Goal: Task Accomplishment & Management: Use online tool/utility

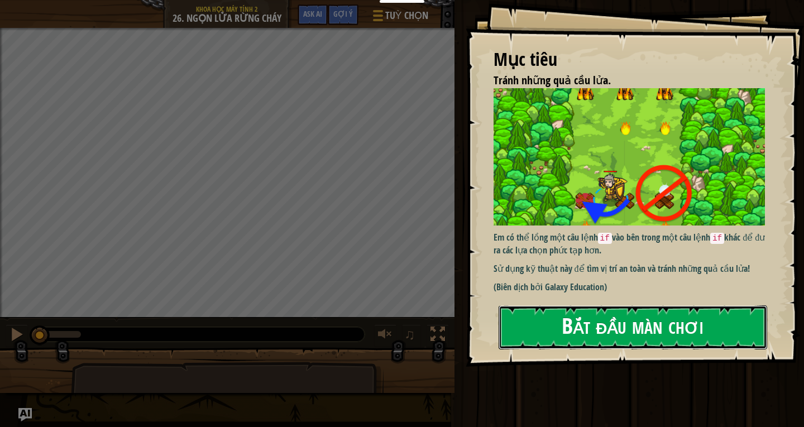
click at [545, 334] on button "Bắt đầu màn chơi" at bounding box center [633, 327] width 269 height 44
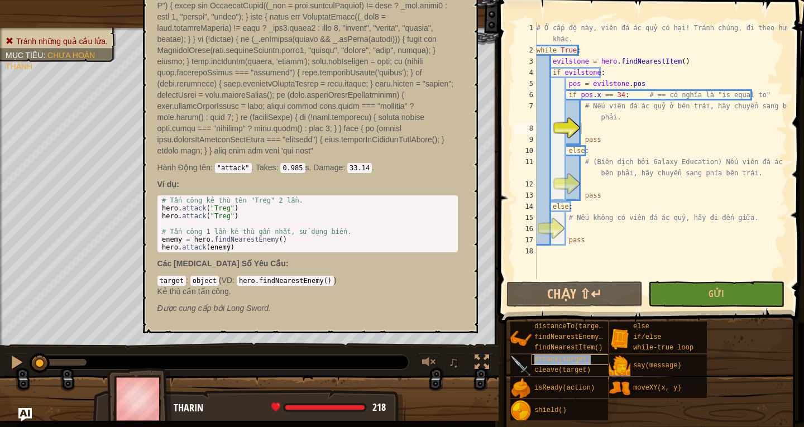
click at [570, 360] on span "attack(target)" at bounding box center [562, 360] width 56 height 8
click at [567, 336] on span "findNearestEnemy()" at bounding box center [570, 337] width 73 height 8
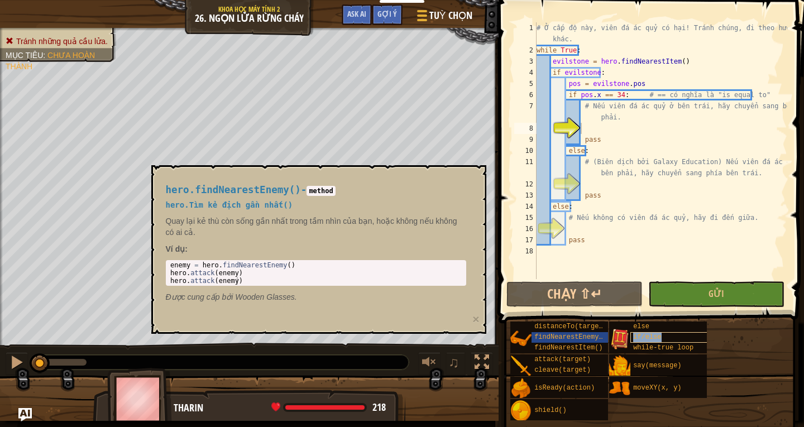
click at [648, 336] on span "if/else" at bounding box center [647, 337] width 28 height 8
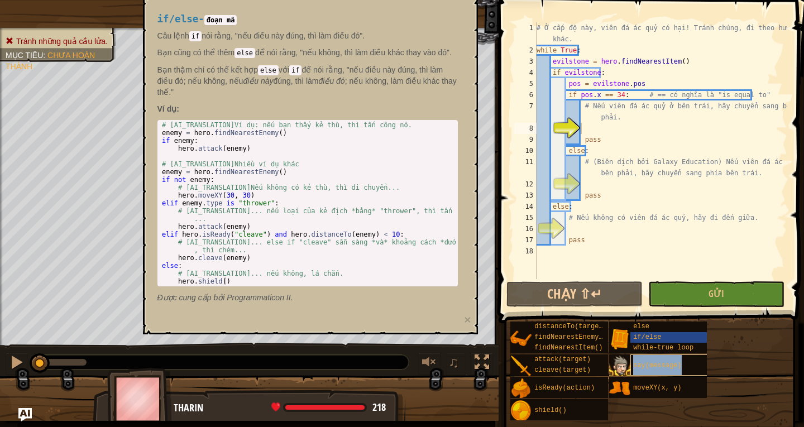
click at [640, 375] on div "say(message)" at bounding box center [670, 365] width 80 height 21
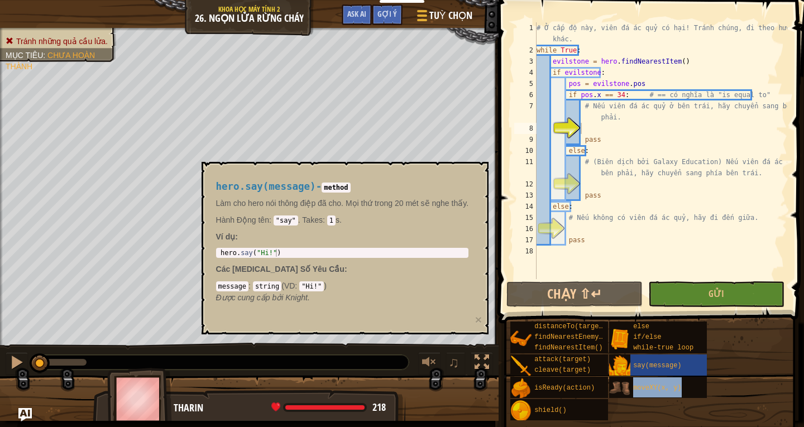
click at [616, 386] on img at bounding box center [619, 388] width 21 height 21
click at [696, 390] on div "moveXY(x, y)" at bounding box center [670, 387] width 80 height 21
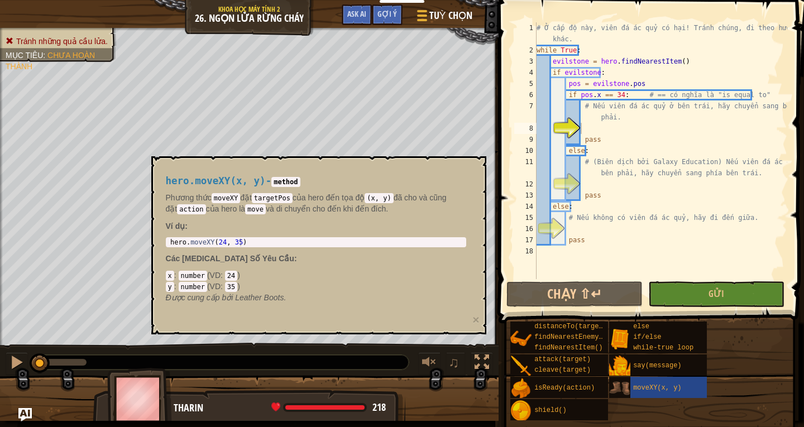
click at [624, 385] on img at bounding box center [619, 388] width 21 height 21
click at [620, 388] on img at bounding box center [619, 388] width 21 height 21
click at [645, 377] on div "moveXY(x, y)" at bounding box center [670, 387] width 80 height 21
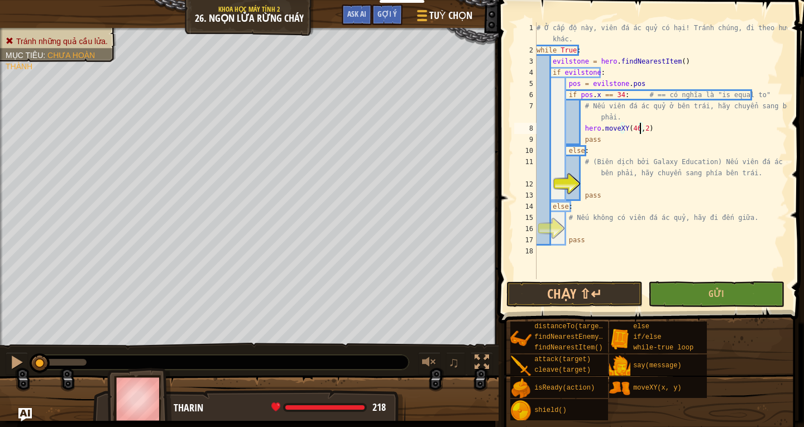
scroll to position [5, 8]
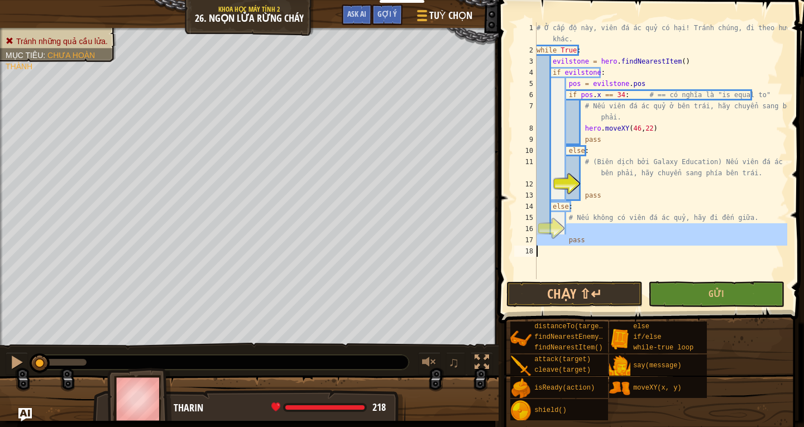
click at [696, 267] on div "# Ở cấp độ này, viên đá ác quỷ có hại! Tránh chúng, đi theo hướng khác. while T…" at bounding box center [660, 167] width 253 height 290
type textarea "pass"
click at [582, 271] on div "# Ở cấp độ này, viên đá ác quỷ có hại! Tránh chúng, đi theo hướng khác. while T…" at bounding box center [660, 150] width 253 height 257
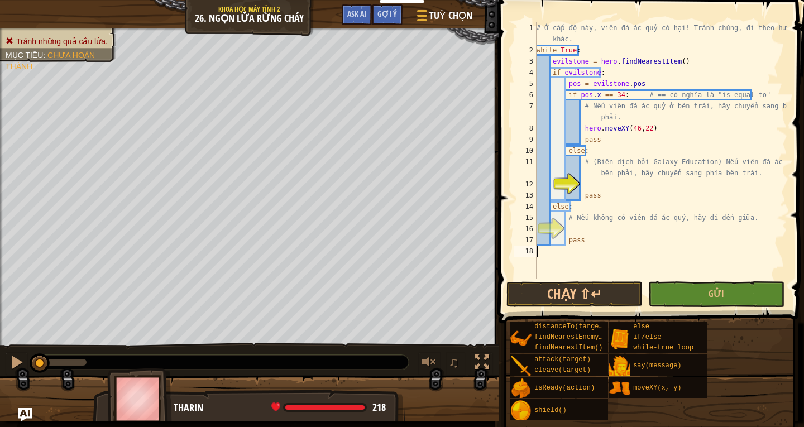
scroll to position [5, 0]
click at [584, 181] on div "# Ở cấp độ này, viên đá ác quỷ có hại! Tránh chúng, đi theo hướng khác. while T…" at bounding box center [660, 167] width 253 height 290
type textarea "hero.moveXY(34,23)"
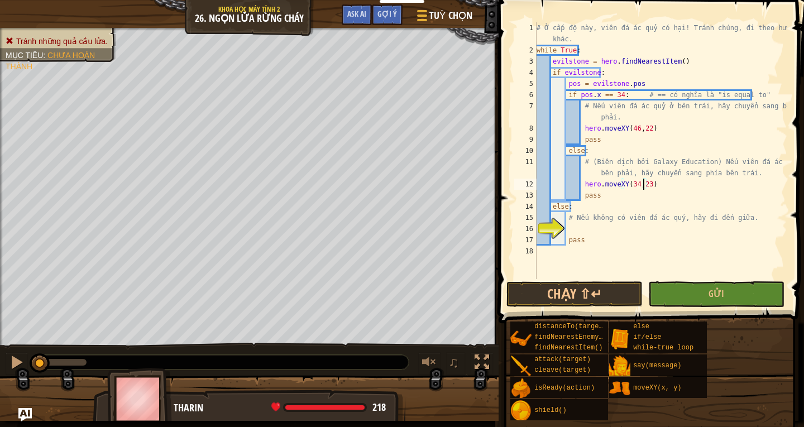
click at [570, 227] on div "# Ở cấp độ này, viên đá ác quỷ có hại! Tránh chúng, đi theo hướng khác. while T…" at bounding box center [660, 167] width 253 height 290
type textarea "hero.moveXY(40,22)"
click at [666, 289] on button "Gửi" at bounding box center [716, 294] width 136 height 26
